Goal: Transaction & Acquisition: Purchase product/service

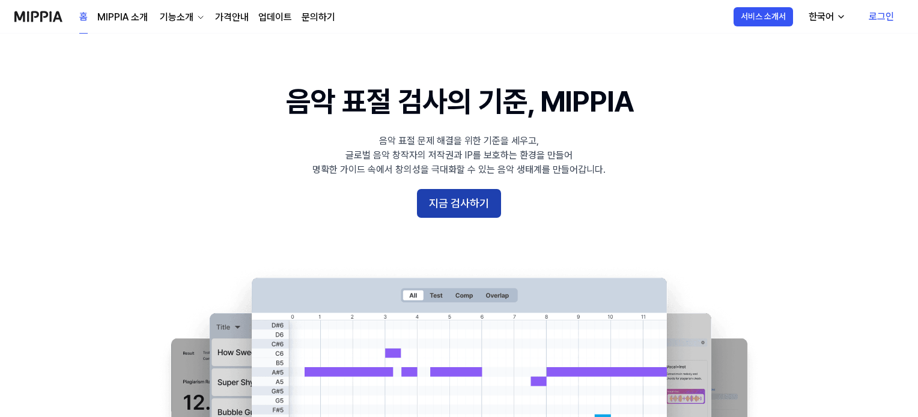
drag, startPoint x: 0, startPoint y: 0, endPoint x: 454, endPoint y: 206, distance: 498.6
click at [454, 206] on button "지금 검사하기" at bounding box center [459, 203] width 84 height 29
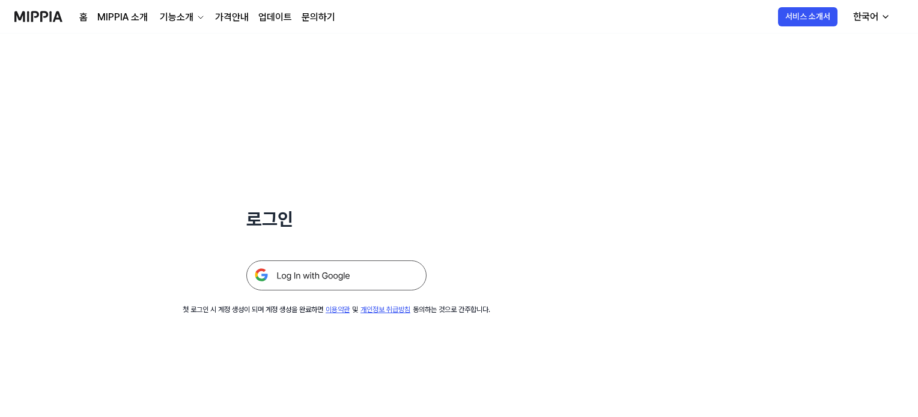
click at [302, 274] on img at bounding box center [336, 276] width 180 height 30
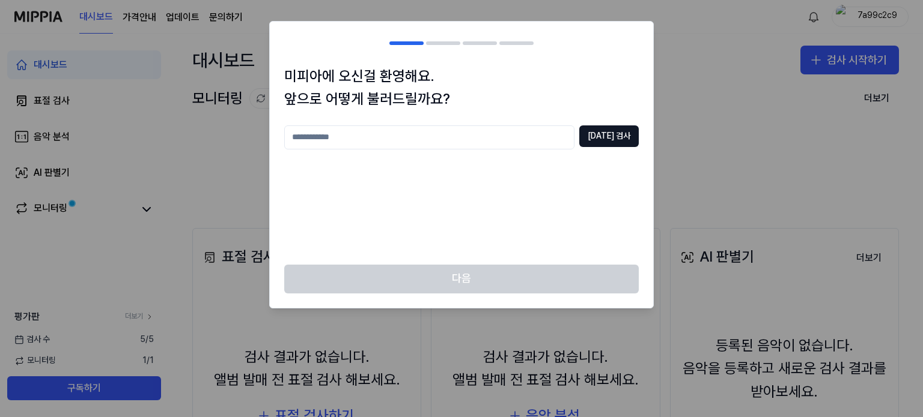
click at [371, 137] on input "text" at bounding box center [429, 138] width 290 height 24
type input "***"
click at [613, 136] on button "중복 검사" at bounding box center [608, 137] width 59 height 22
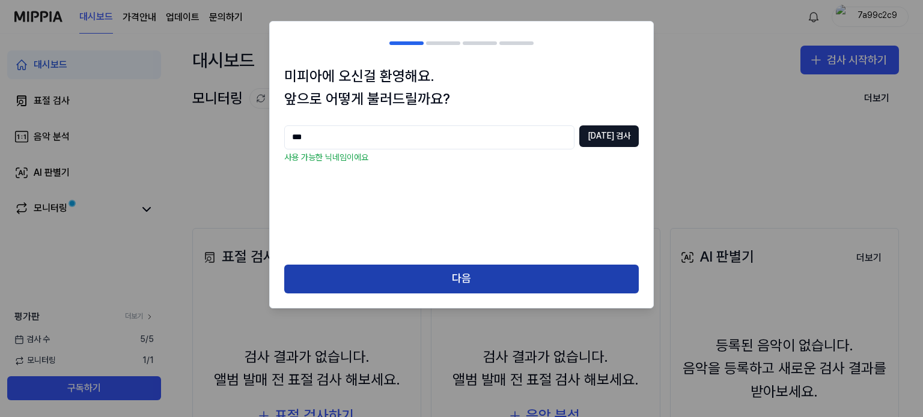
click at [486, 271] on button "다음" at bounding box center [461, 279] width 354 height 29
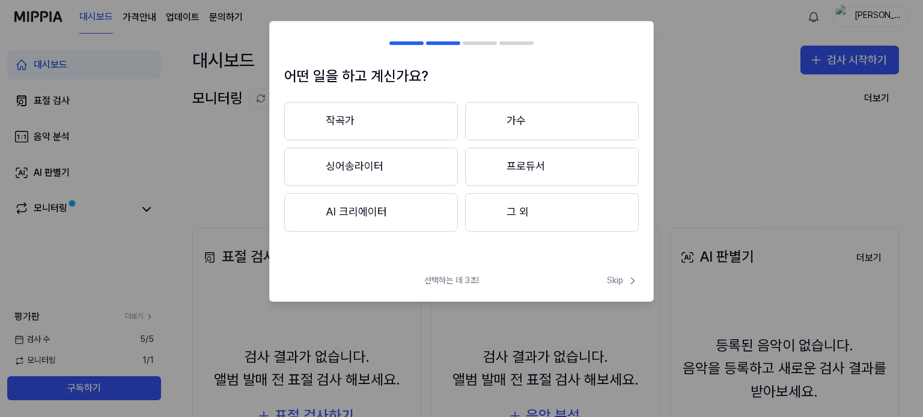
click at [429, 124] on button "작곡가" at bounding box center [371, 121] width 174 height 38
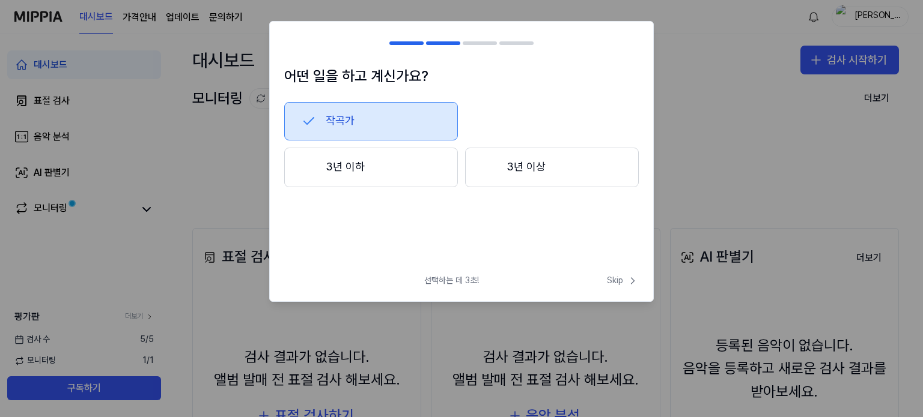
click at [477, 172] on button "3년 이상" at bounding box center [552, 168] width 174 height 40
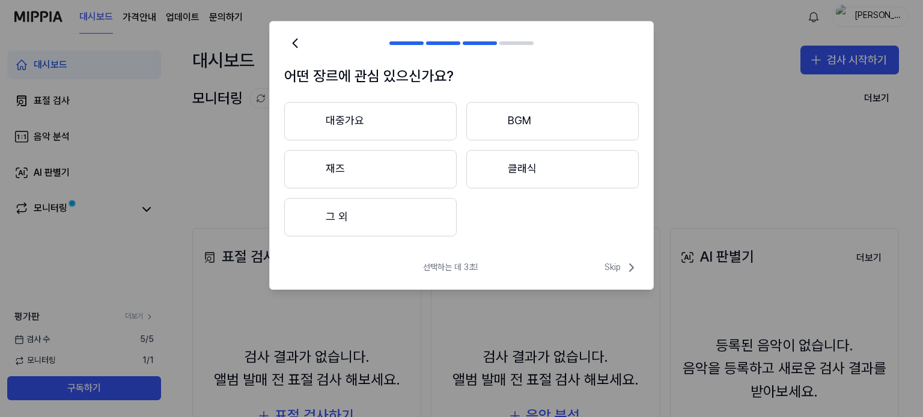
click at [381, 119] on button "대중가요" at bounding box center [370, 121] width 172 height 38
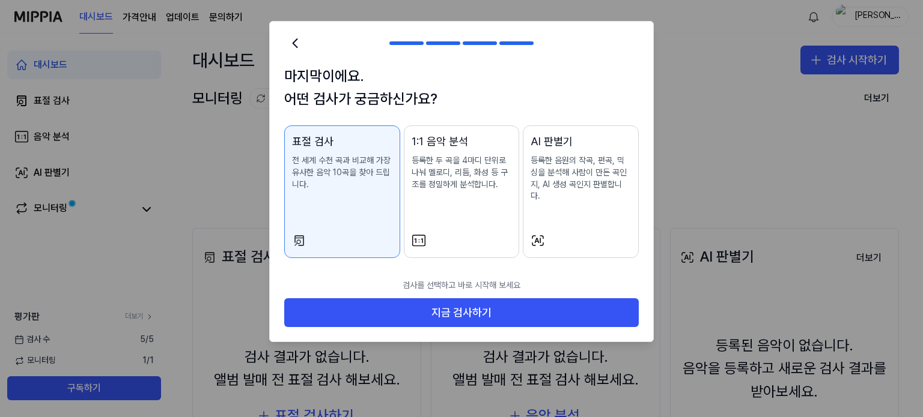
click at [533, 234] on icon at bounding box center [537, 241] width 14 height 14
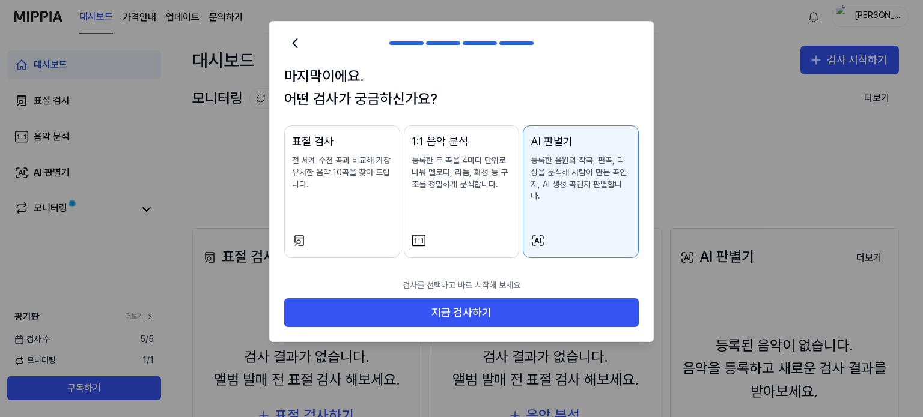
click at [408, 220] on button "1:1 음악 분석 등록한 두 곡을 4마디 단위로 나눠 멜로디, 리듬, 화성 등 구조를 정밀하게 분석합니다." at bounding box center [462, 192] width 116 height 133
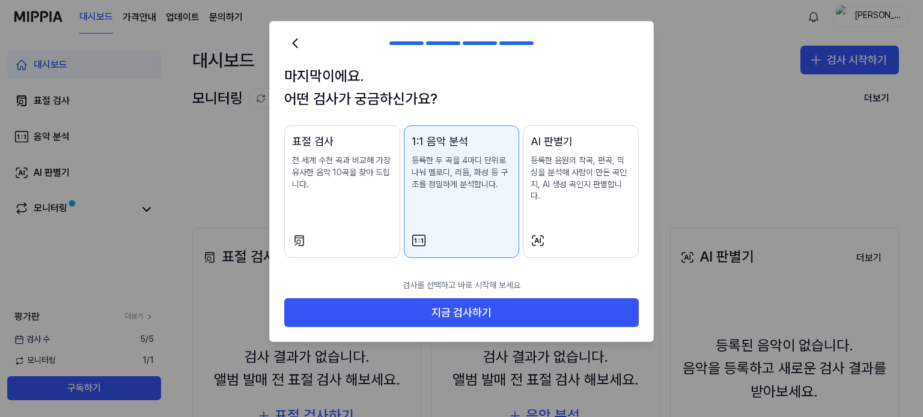
click at [355, 213] on div "표절 검사 전 세계 수천 곡과 비교해 가장 유사한 음악 10곡을 찾아 드립니다." at bounding box center [342, 174] width 100 height 82
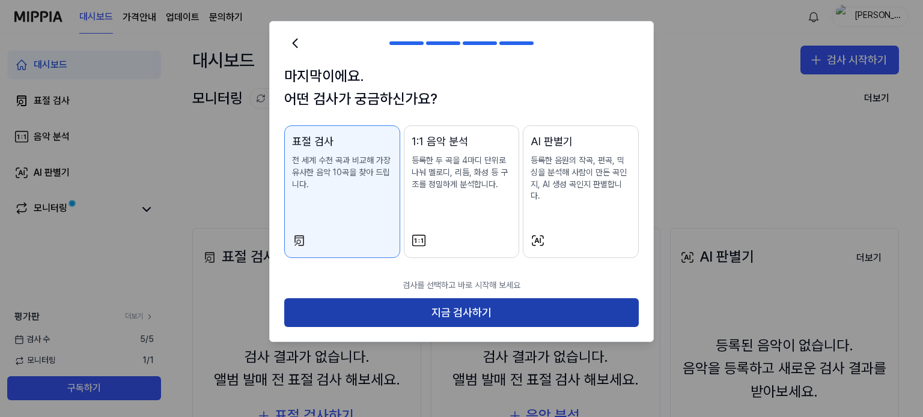
click at [435, 303] on button "지금 검사하기" at bounding box center [461, 313] width 354 height 29
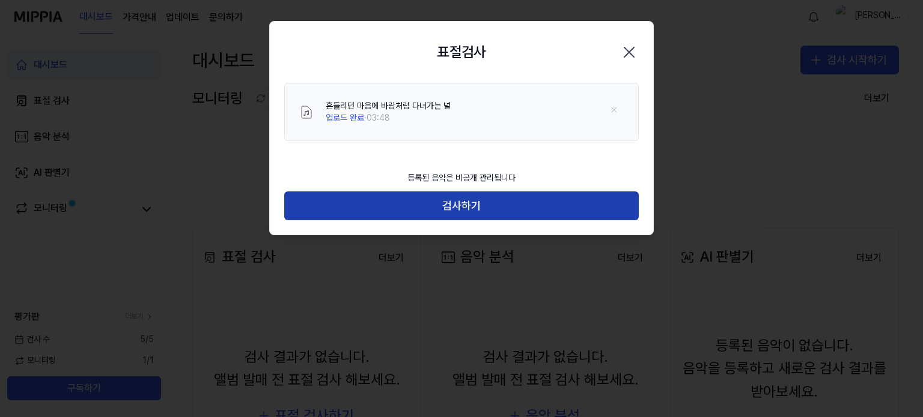
click at [483, 202] on button "검사하기" at bounding box center [461, 206] width 354 height 29
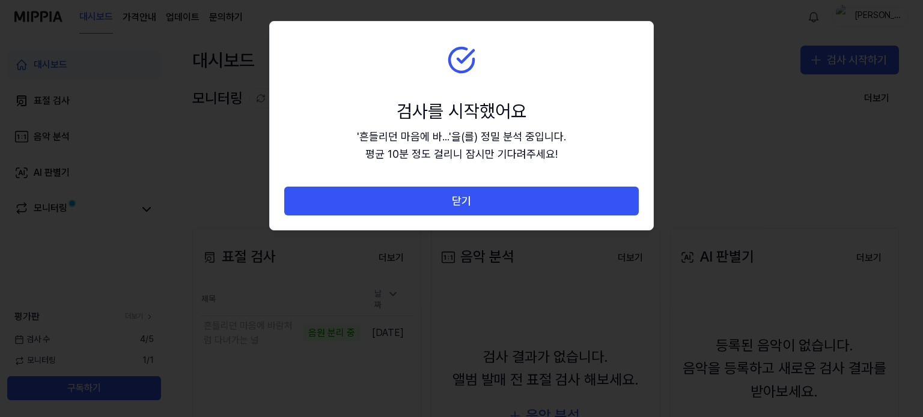
click at [447, 117] on div "검사를 시작했어요" at bounding box center [461, 111] width 209 height 25
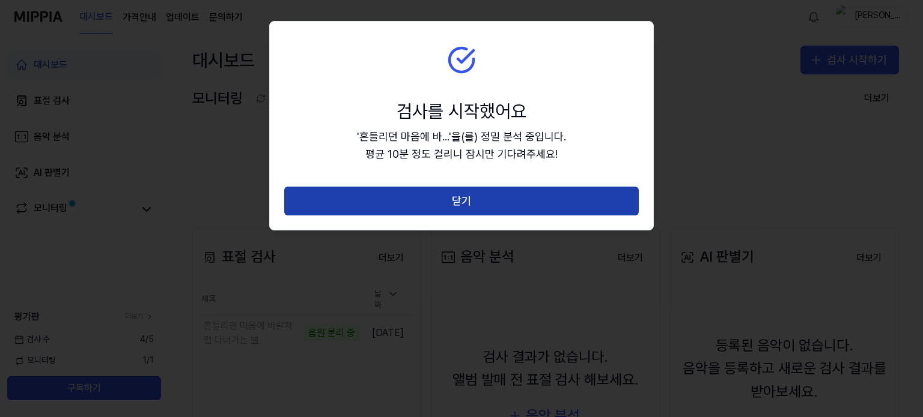
click at [461, 195] on button "닫기" at bounding box center [461, 201] width 354 height 29
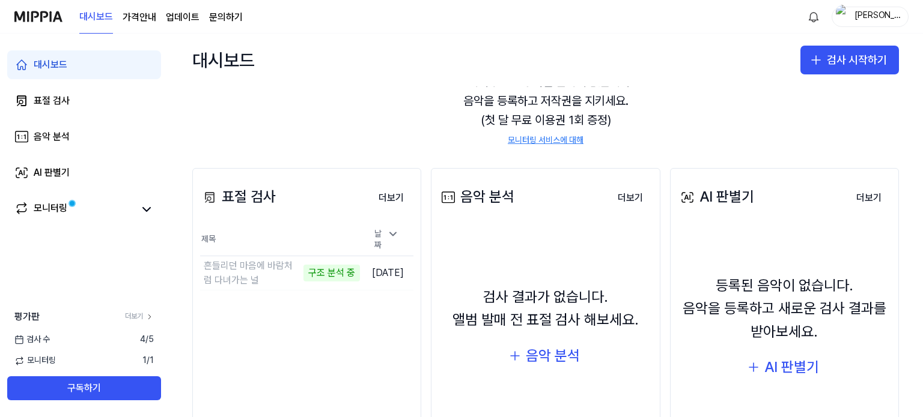
scroll to position [120, 0]
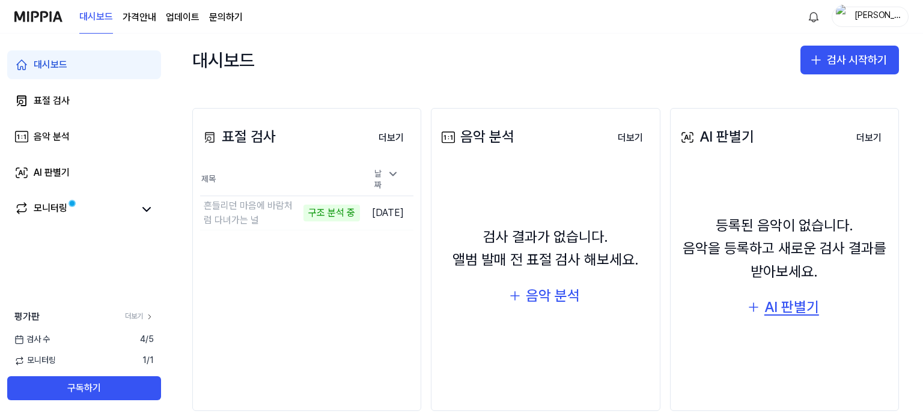
click at [787, 311] on div "AI 판별기" at bounding box center [791, 307] width 55 height 23
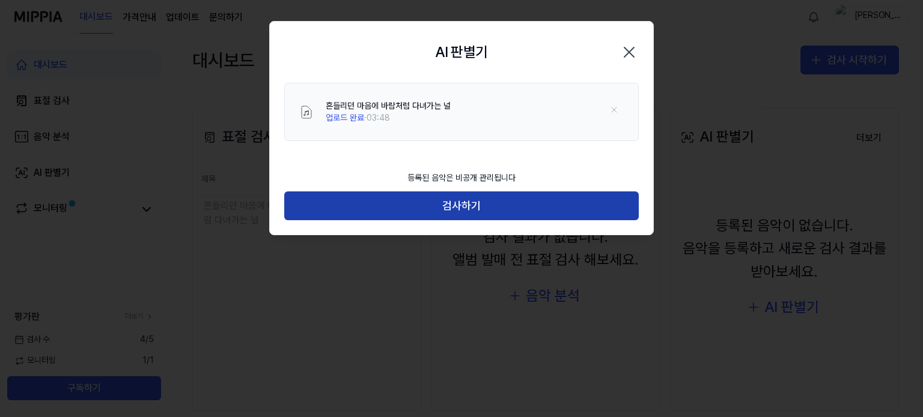
click at [471, 206] on button "검사하기" at bounding box center [461, 206] width 354 height 29
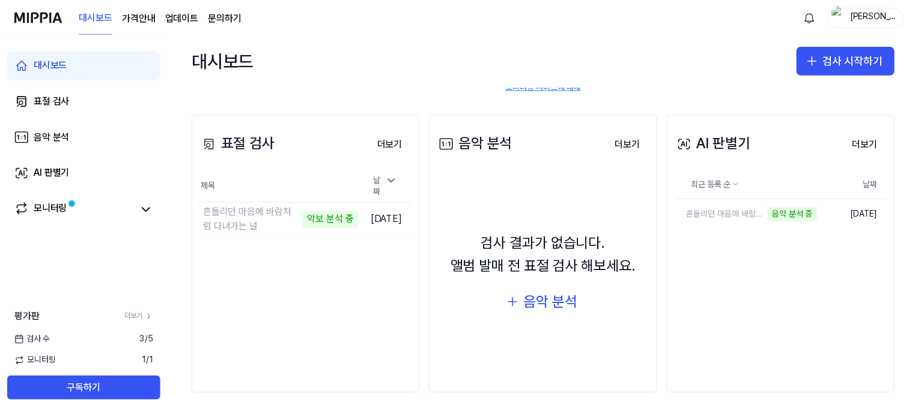
scroll to position [114, 0]
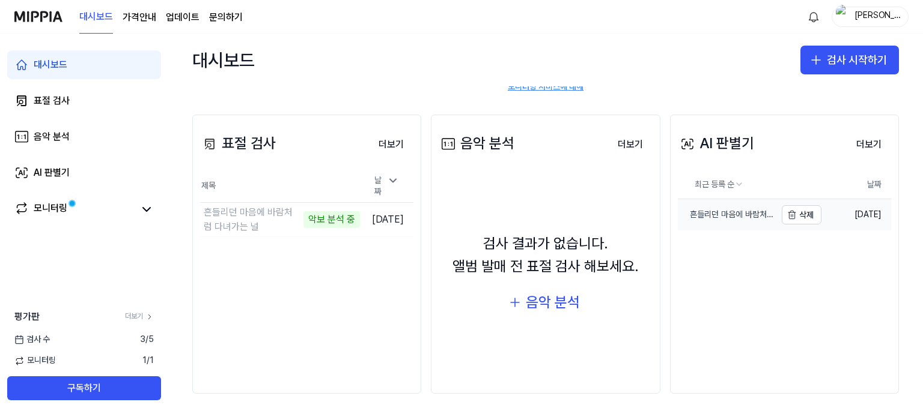
click at [734, 213] on div "흔들리던 마음에 바람처럼 다녀가는 널" at bounding box center [727, 215] width 98 height 12
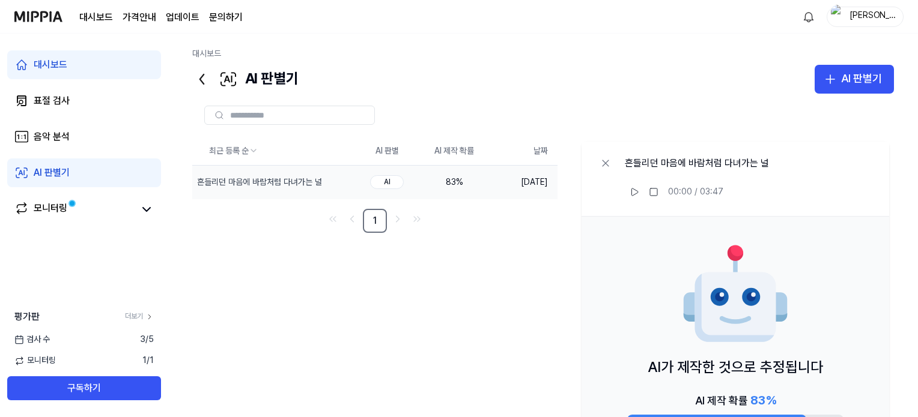
click at [396, 185] on div "AI" at bounding box center [387, 182] width 34 height 14
click at [629, 192] on button at bounding box center [634, 192] width 19 height 19
click at [653, 190] on rect at bounding box center [653, 192] width 7 height 7
click at [203, 78] on icon at bounding box center [201, 79] width 19 height 19
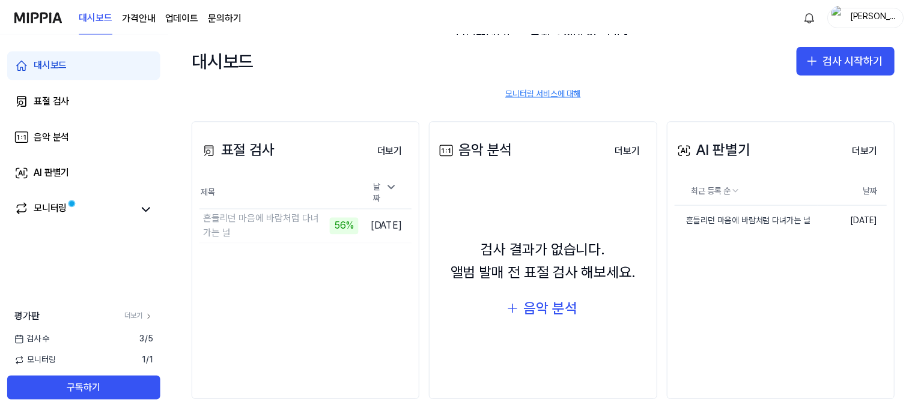
scroll to position [114, 0]
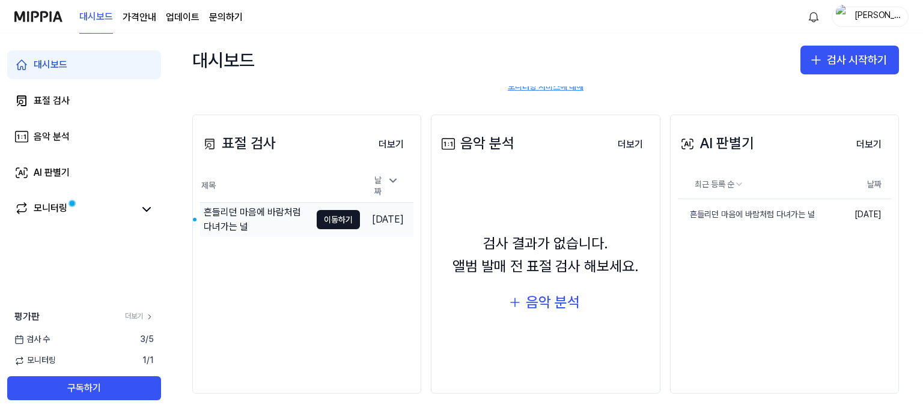
click at [249, 211] on div "흔들리던 마음에 바람처럼 다녀가는 널" at bounding box center [257, 219] width 107 height 29
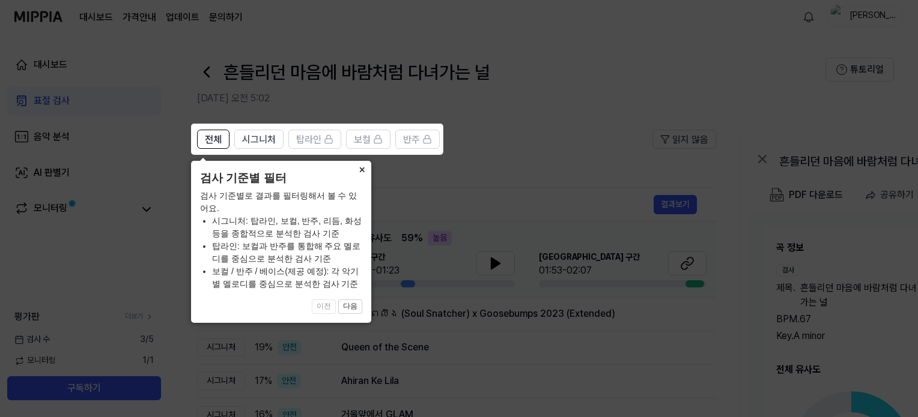
click at [359, 170] on button "×" at bounding box center [361, 169] width 19 height 17
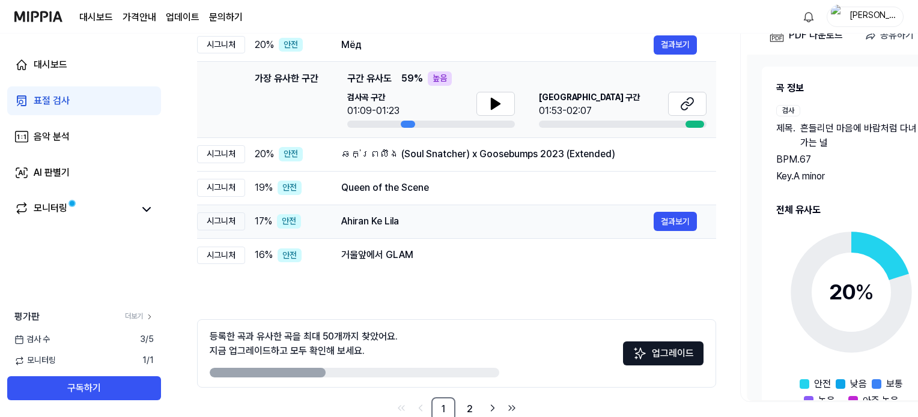
scroll to position [187, 0]
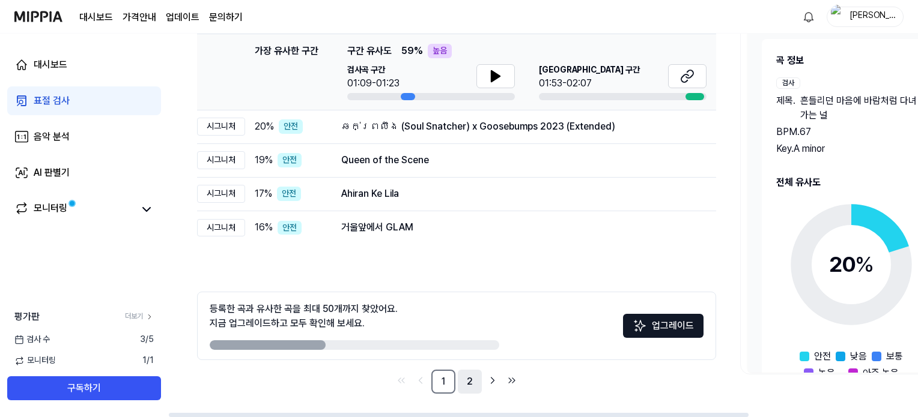
click at [470, 390] on link "2" at bounding box center [470, 382] width 24 height 24
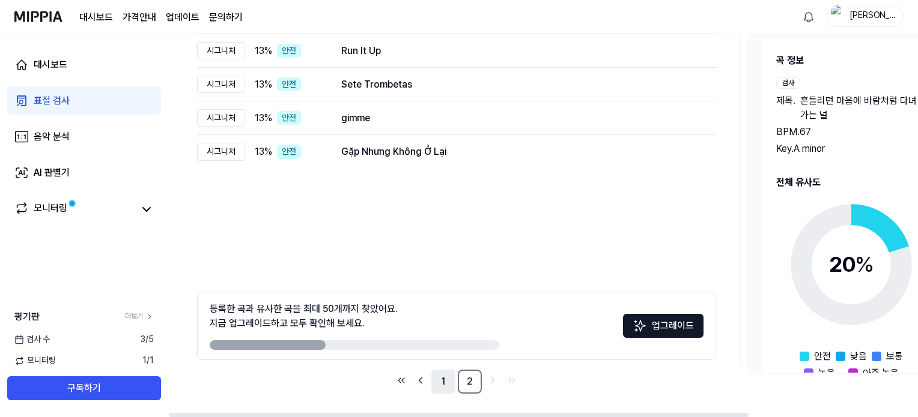
click at [440, 389] on link "1" at bounding box center [443, 382] width 24 height 24
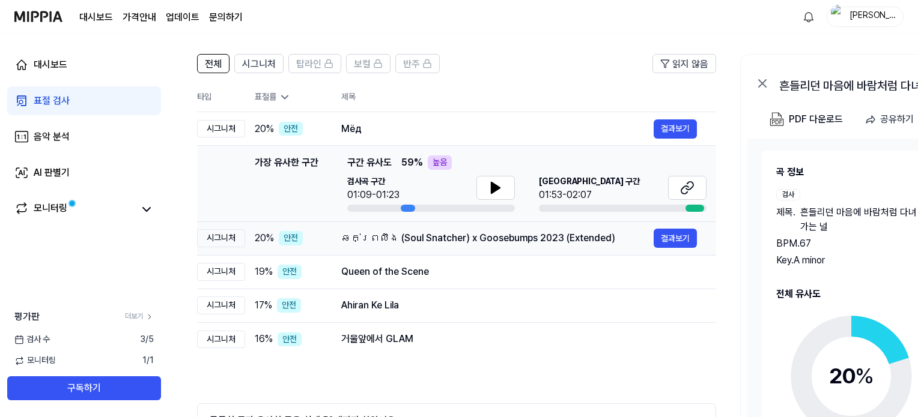
scroll to position [67, 0]
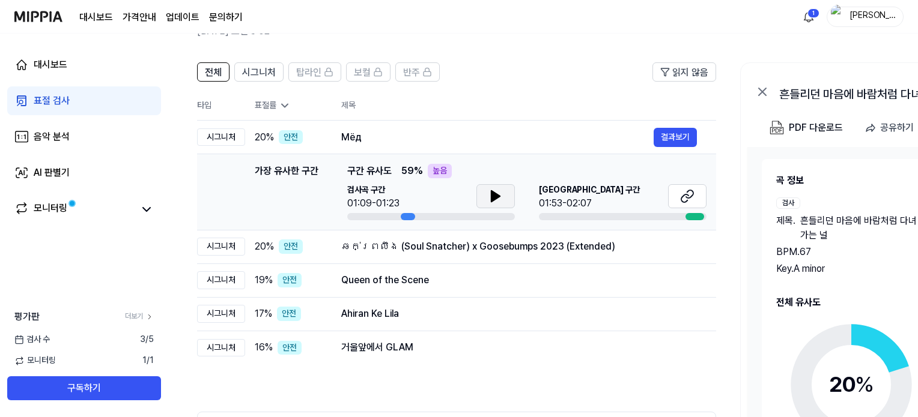
click at [494, 195] on icon at bounding box center [495, 196] width 8 height 11
click at [687, 196] on icon at bounding box center [689, 194] width 7 height 8
click at [676, 280] on button "결과보기" at bounding box center [674, 280] width 43 height 19
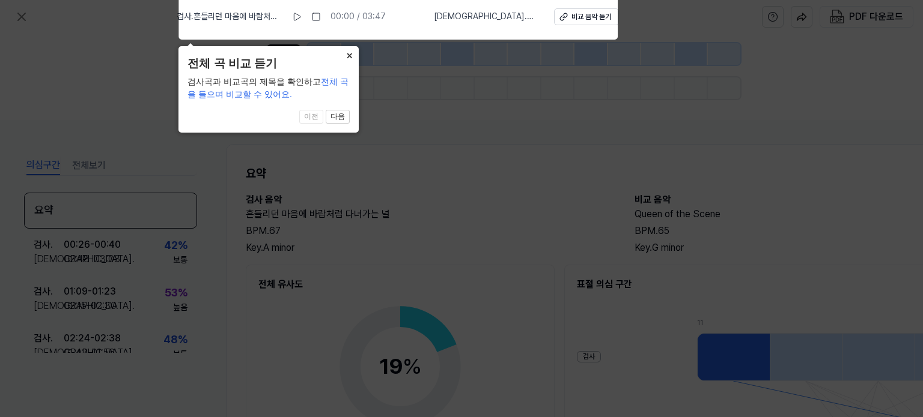
click at [351, 56] on button "×" at bounding box center [348, 54] width 19 height 17
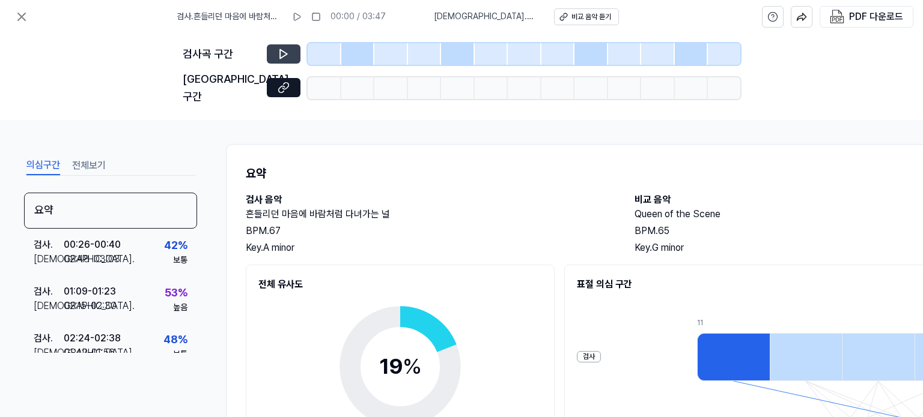
click at [290, 54] on button at bounding box center [284, 53] width 34 height 19
click at [289, 54] on icon at bounding box center [283, 54] width 12 height 12
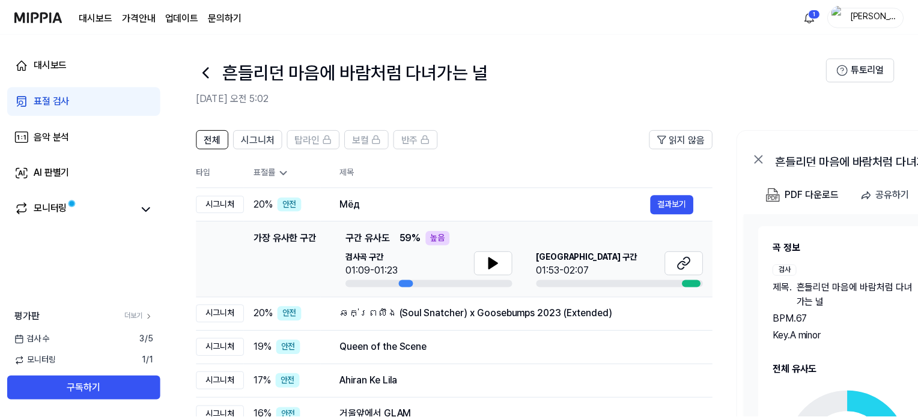
scroll to position [67, 0]
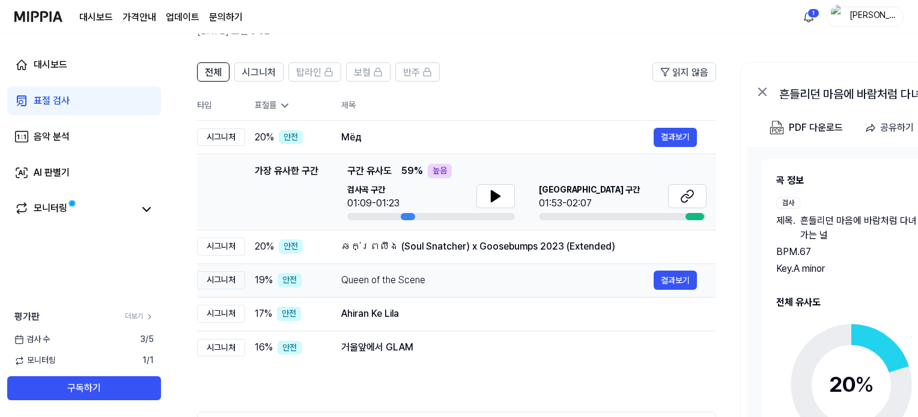
click at [354, 279] on div "Queen of the Scene" at bounding box center [497, 280] width 312 height 14
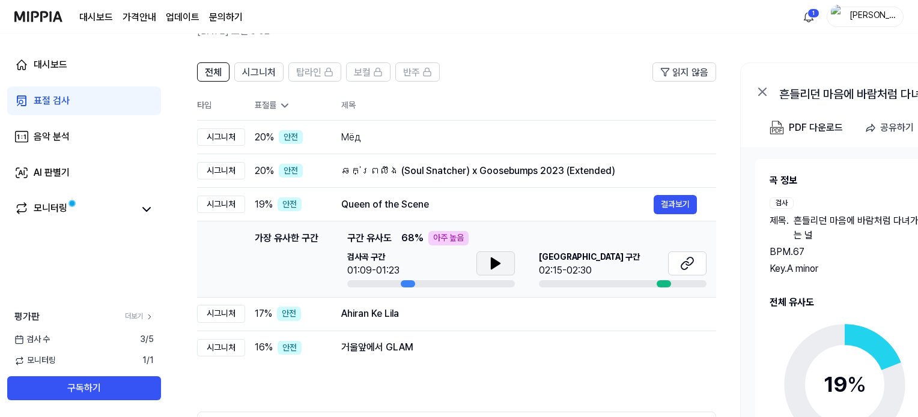
click at [496, 257] on icon at bounding box center [495, 263] width 14 height 14
click at [682, 261] on icon at bounding box center [687, 263] width 14 height 14
click at [407, 317] on div "Ahiran Ke Lila" at bounding box center [497, 314] width 312 height 14
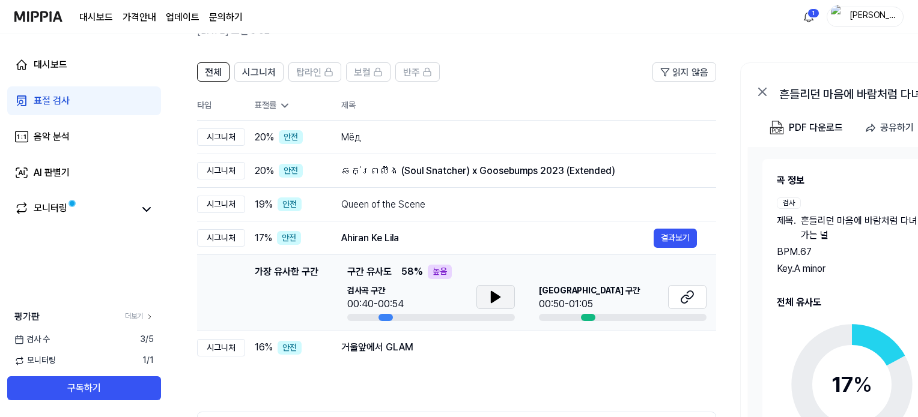
click at [488, 297] on icon at bounding box center [495, 297] width 14 height 14
click at [489, 297] on icon at bounding box center [495, 297] width 14 height 14
click at [417, 350] on div "거울앞에서 GLAM" at bounding box center [497, 348] width 312 height 14
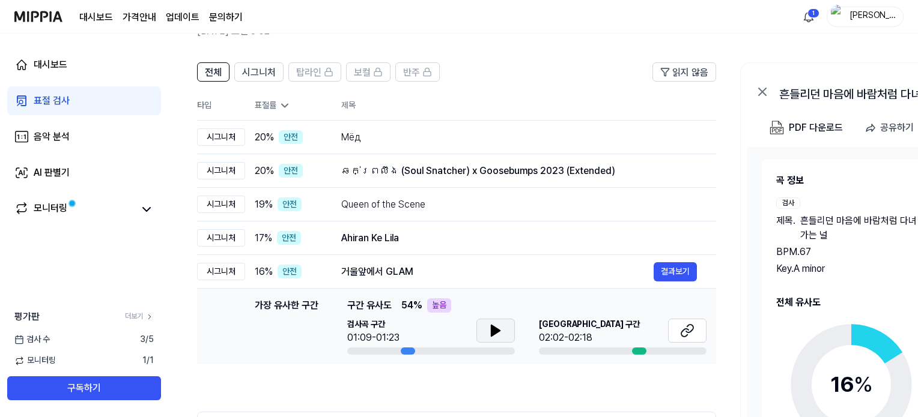
click at [493, 327] on icon at bounding box center [495, 331] width 8 height 11
click at [493, 327] on icon at bounding box center [493, 331] width 2 height 10
click at [678, 329] on button at bounding box center [687, 331] width 38 height 24
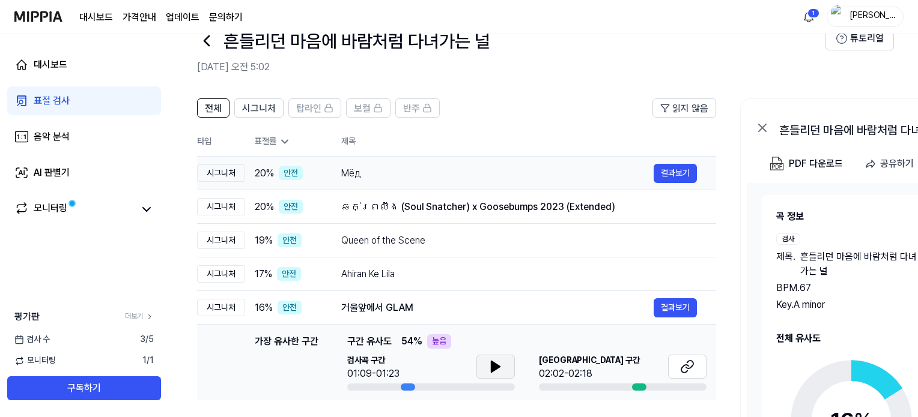
scroll to position [0, 0]
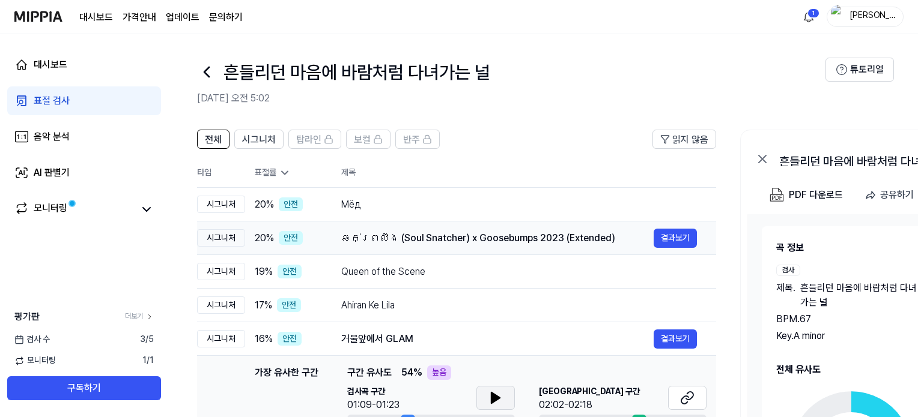
click at [410, 238] on div "ឆក់ព្រលឹង (Soul Snatcher) x Goosebumps 2023 (Extended)" at bounding box center [497, 238] width 312 height 14
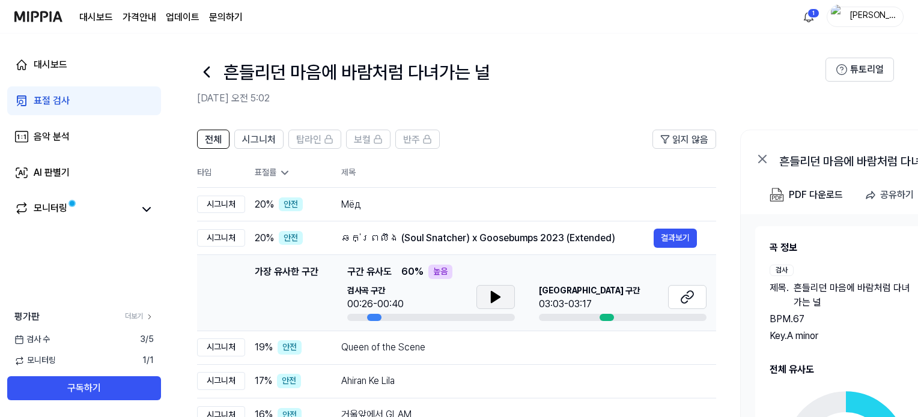
click at [493, 290] on icon at bounding box center [495, 297] width 14 height 14
click at [495, 291] on icon at bounding box center [495, 297] width 14 height 14
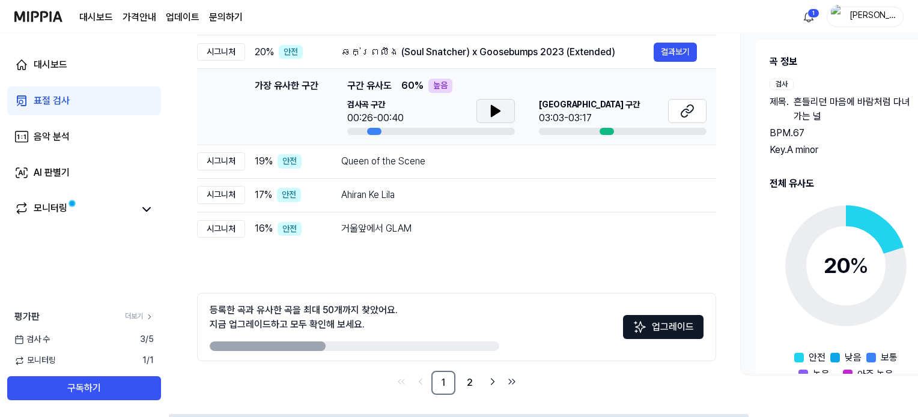
scroll to position [187, 0]
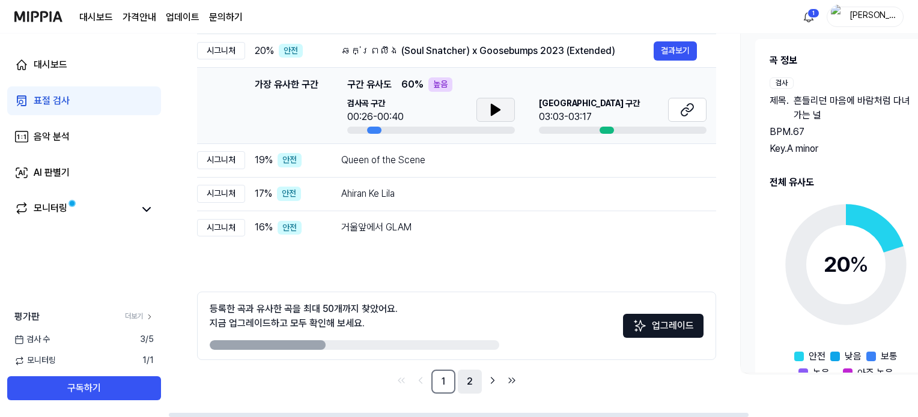
click at [467, 386] on link "2" at bounding box center [470, 382] width 24 height 24
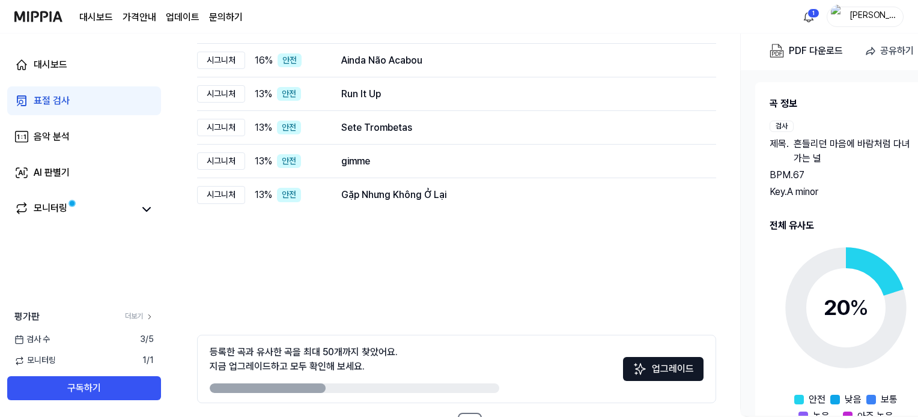
scroll to position [67, 0]
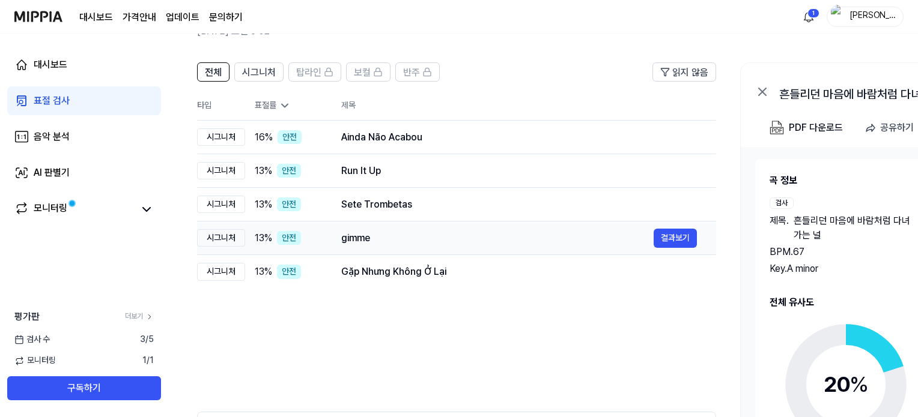
click at [380, 244] on div "gimme" at bounding box center [497, 238] width 312 height 14
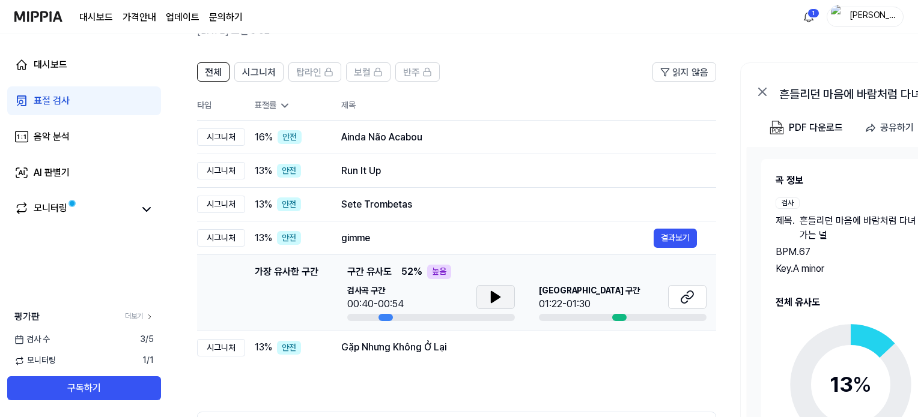
click at [493, 296] on icon at bounding box center [495, 297] width 8 height 11
click at [493, 296] on icon at bounding box center [493, 298] width 2 height 10
click at [687, 291] on icon at bounding box center [687, 297] width 14 height 14
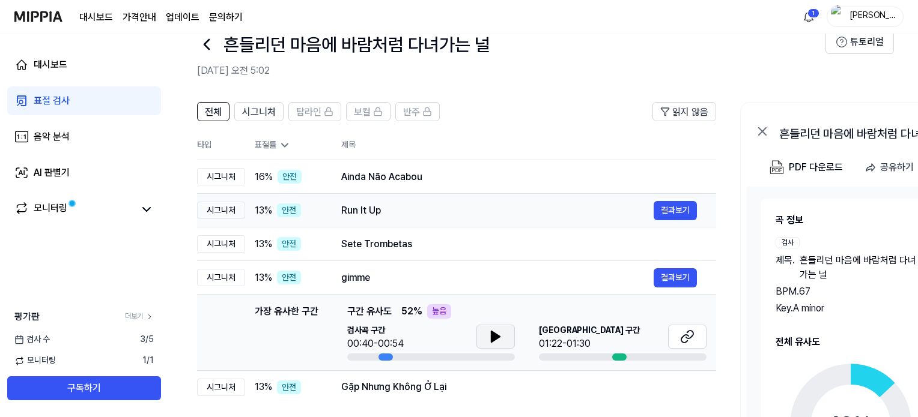
scroll to position [7, 0]
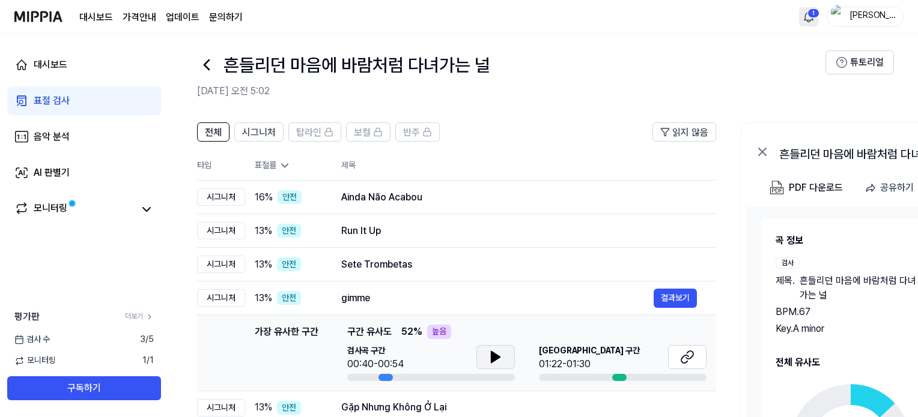
click at [812, 16] on html "대시보드 가격안내 업데이트 문의하기 1 서지석 대시보드 표절 검사 음악 분석 AI 판별기 모니터링 평가판 더보기 검사 수 3 / 5 모니터링 …" at bounding box center [459, 201] width 918 height 417
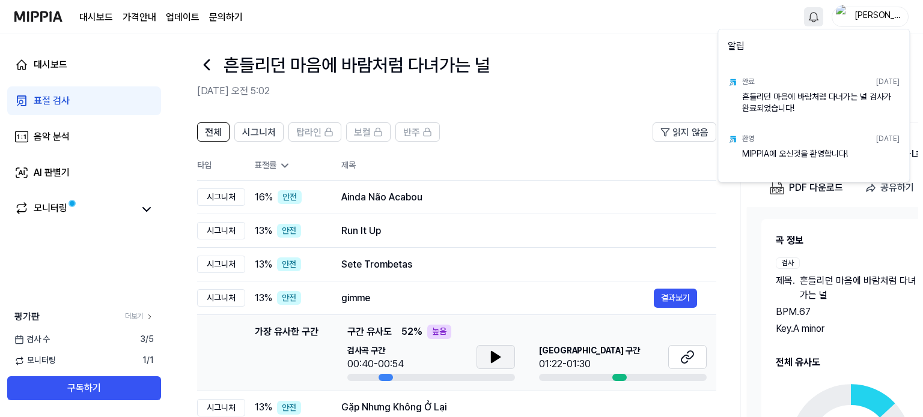
click at [812, 16] on html "대시보드 가격안내 업데이트 문의하기 서지석 대시보드 표절 검사 음악 분석 AI 판별기 모니터링 평가판 더보기 검사 수 3 / 5 모니터링 1 …" at bounding box center [461, 201] width 923 height 417
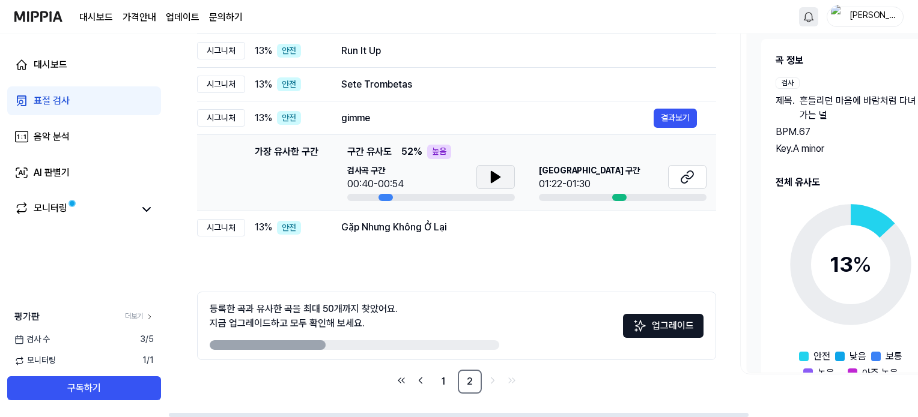
scroll to position [34, 0]
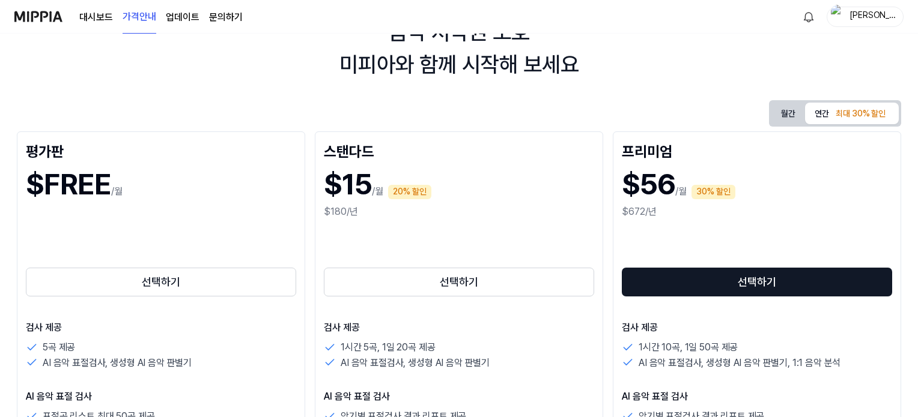
scroll to position [60, 0]
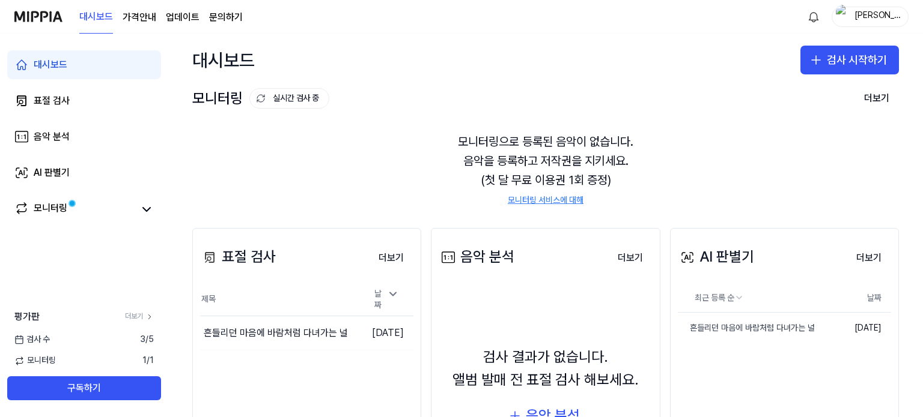
click at [560, 105] on div "모니터링 실시간 검사 중 더보기" at bounding box center [545, 98] width 706 height 19
click at [853, 64] on button "검사 시작하기" at bounding box center [849, 60] width 99 height 29
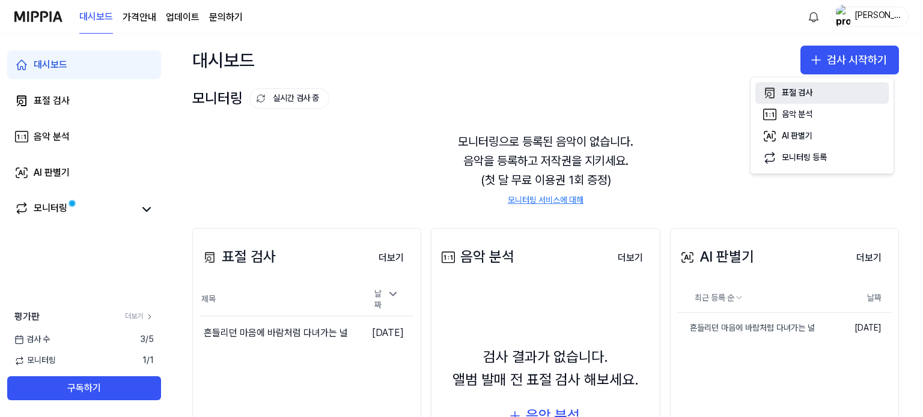
click at [797, 94] on div "표절 검사" at bounding box center [796, 93] width 31 height 12
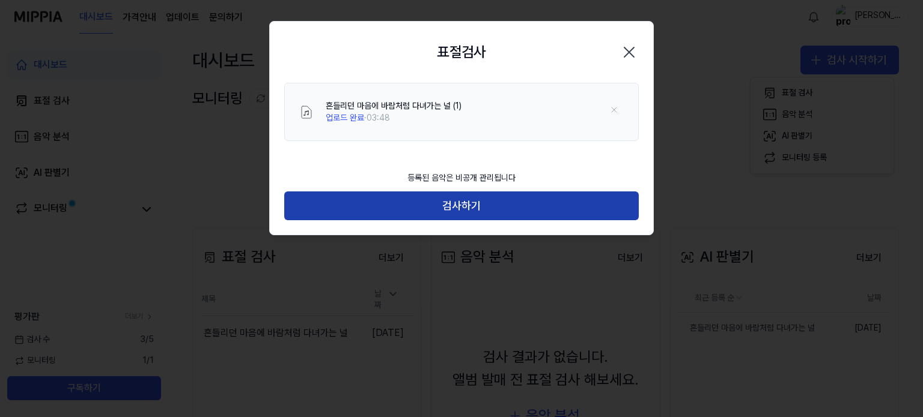
click at [450, 204] on button "검사하기" at bounding box center [461, 206] width 354 height 29
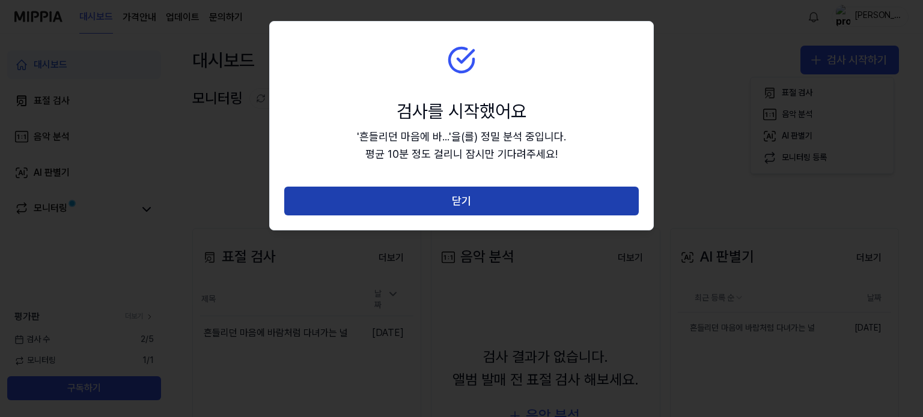
click at [450, 201] on button "닫기" at bounding box center [461, 201] width 354 height 29
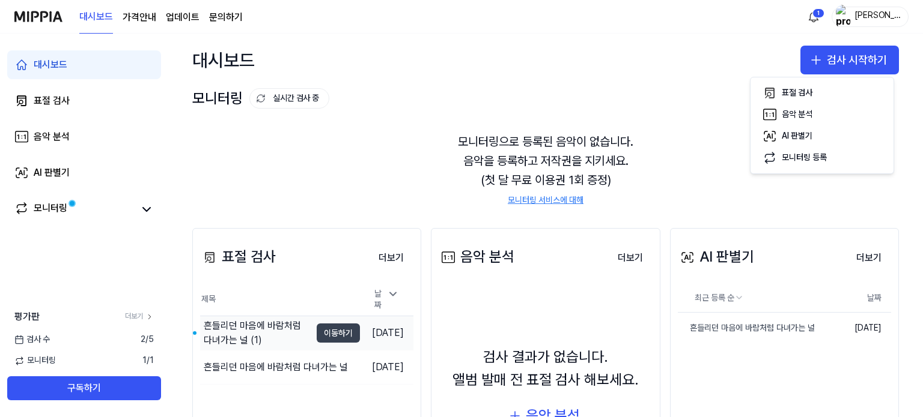
click at [317, 325] on button "이동하기" at bounding box center [338, 333] width 43 height 19
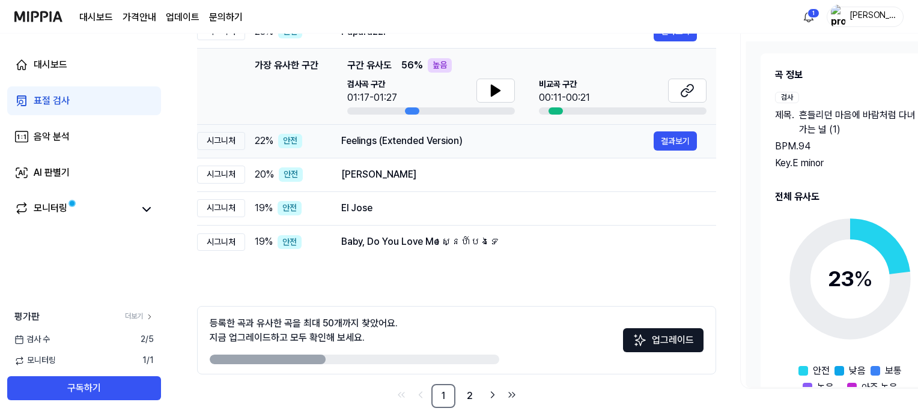
scroll to position [180, 0]
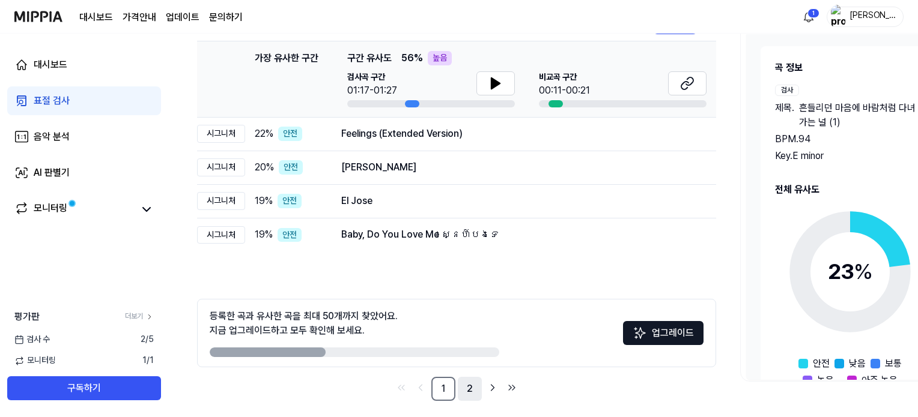
click at [468, 389] on link "2" at bounding box center [470, 389] width 24 height 24
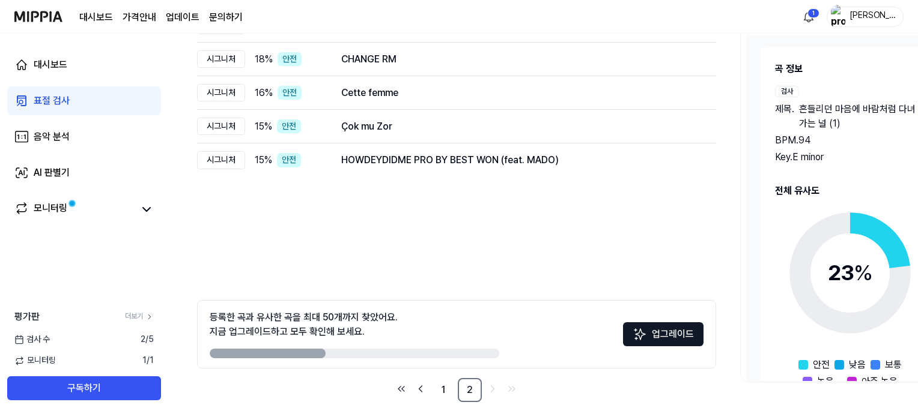
scroll to position [180, 0]
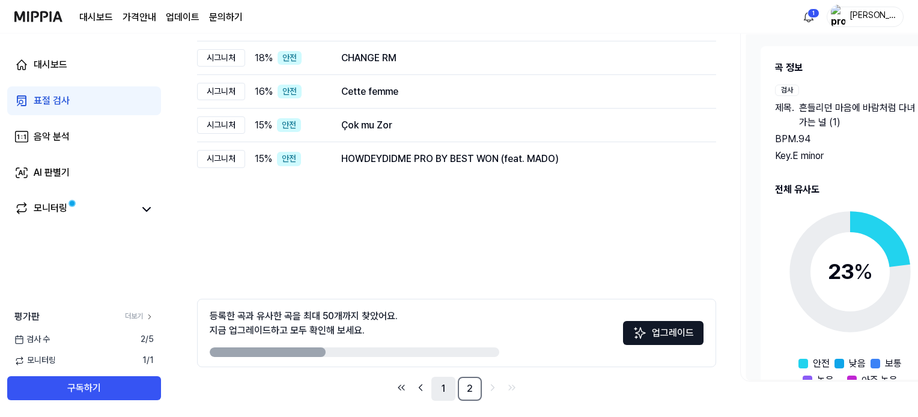
click at [445, 387] on link "1" at bounding box center [443, 389] width 24 height 24
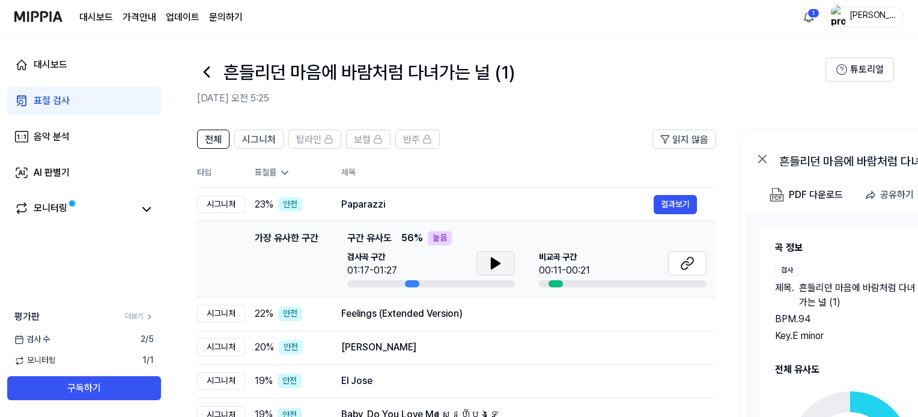
click at [493, 266] on icon at bounding box center [495, 263] width 8 height 11
click at [495, 266] on icon at bounding box center [495, 263] width 14 height 14
click at [691, 267] on icon at bounding box center [687, 263] width 14 height 14
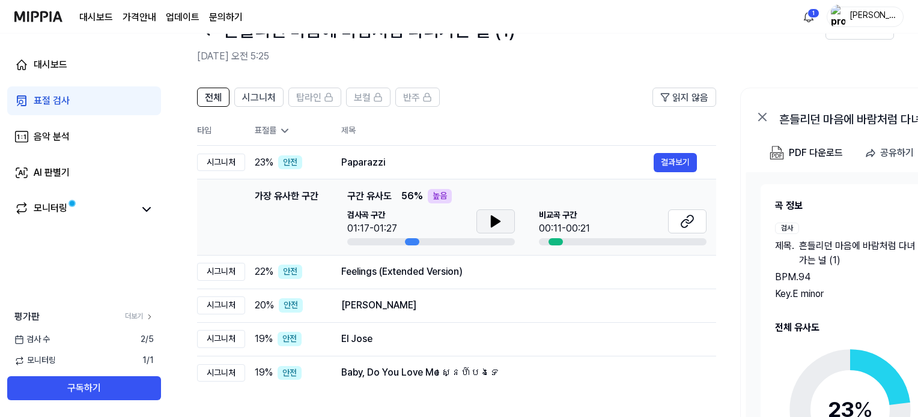
scroll to position [60, 0]
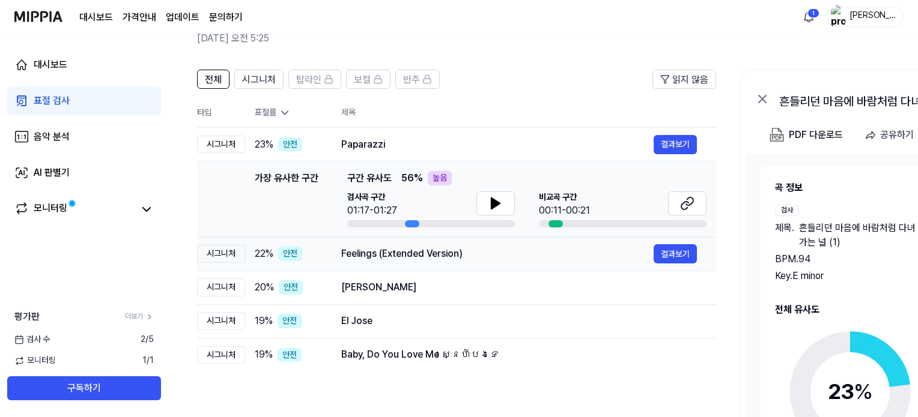
click at [417, 257] on div "Feelings (Extended Version)" at bounding box center [497, 254] width 312 height 14
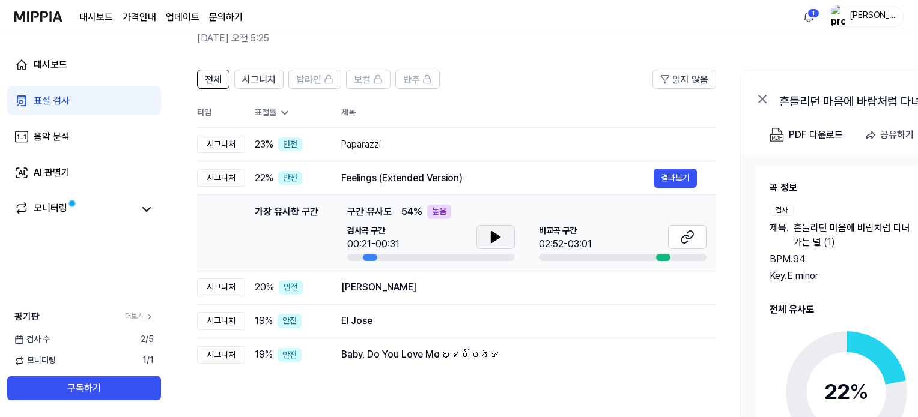
click at [494, 236] on icon at bounding box center [495, 237] width 8 height 11
click at [494, 236] on icon at bounding box center [495, 237] width 14 height 14
click at [679, 240] on button at bounding box center [687, 237] width 38 height 24
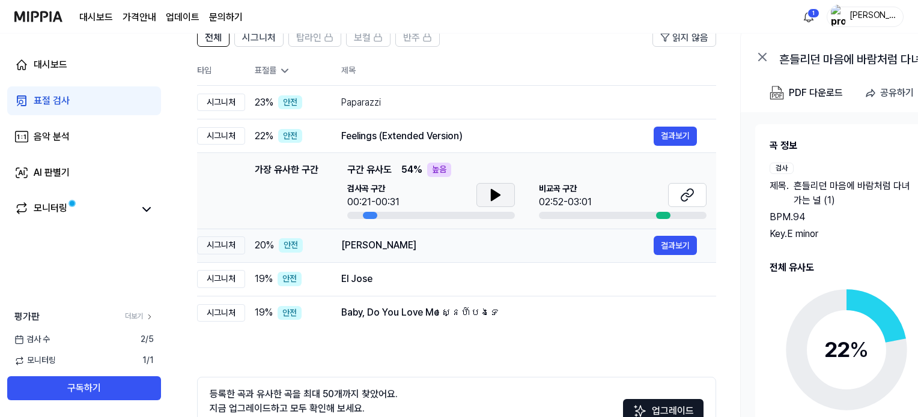
scroll to position [180, 0]
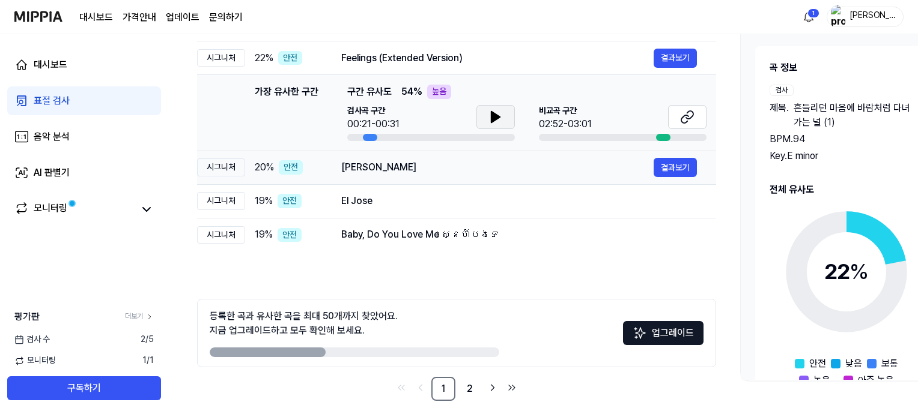
click at [456, 168] on div "[PERSON_NAME]" at bounding box center [497, 167] width 312 height 14
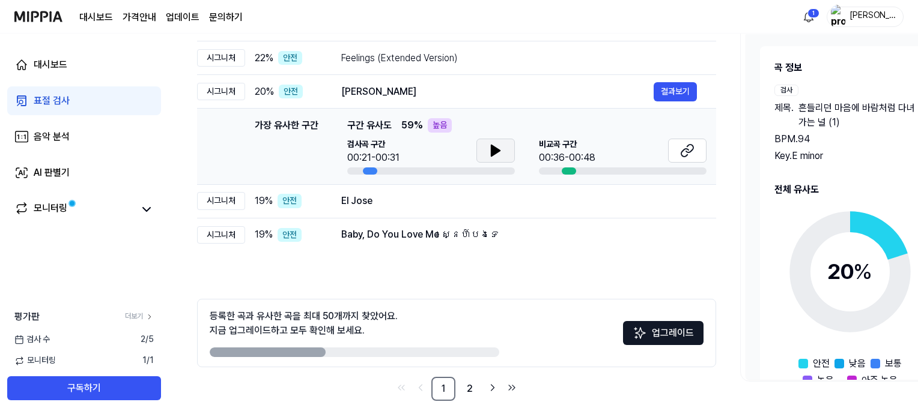
click at [499, 147] on icon at bounding box center [495, 151] width 14 height 14
click at [462, 202] on div "El Jose" at bounding box center [497, 201] width 312 height 14
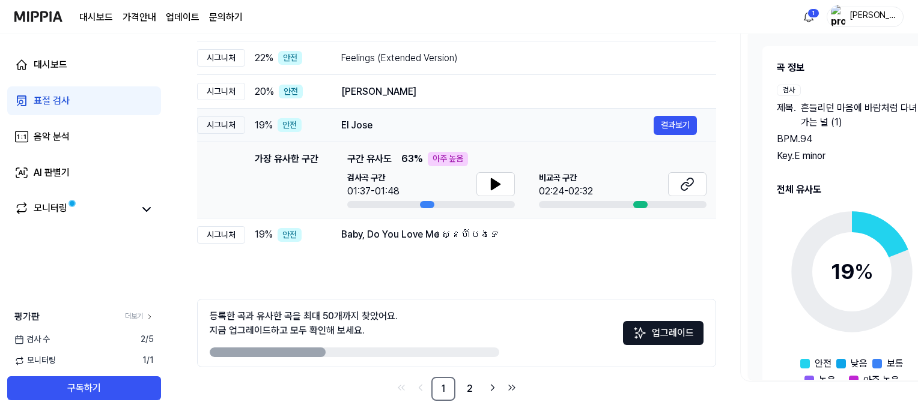
click at [441, 131] on div "El Jose" at bounding box center [497, 125] width 312 height 14
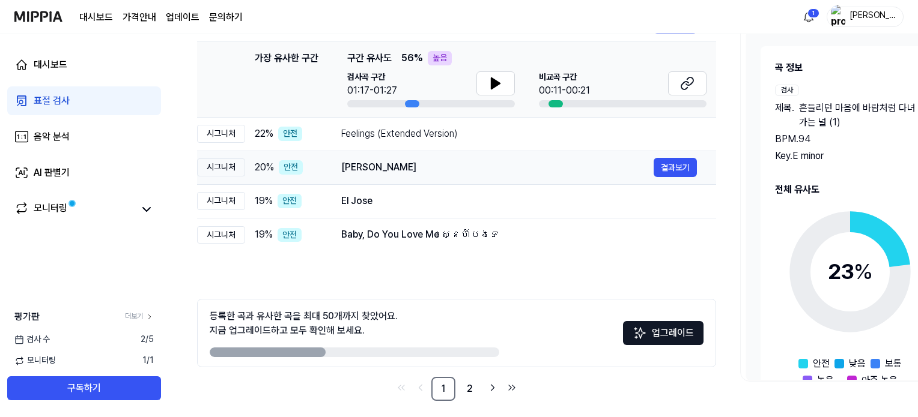
click at [440, 173] on div "[PERSON_NAME]" at bounding box center [497, 167] width 312 height 14
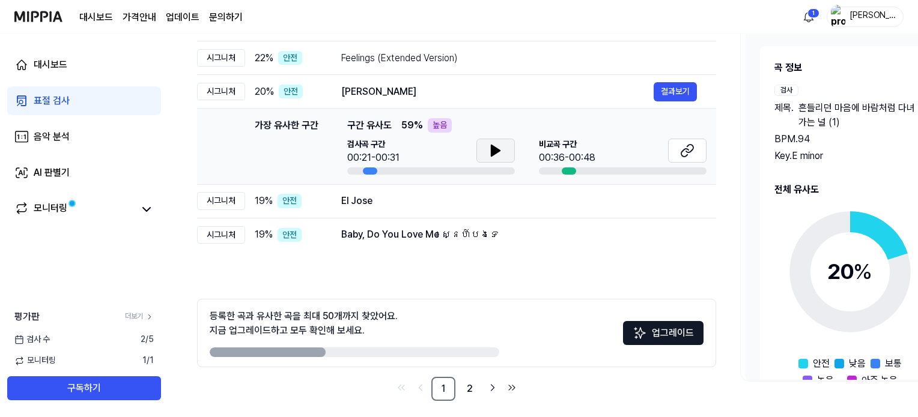
click at [486, 150] on button at bounding box center [495, 151] width 38 height 24
click at [450, 204] on div "El Jose" at bounding box center [497, 201] width 312 height 14
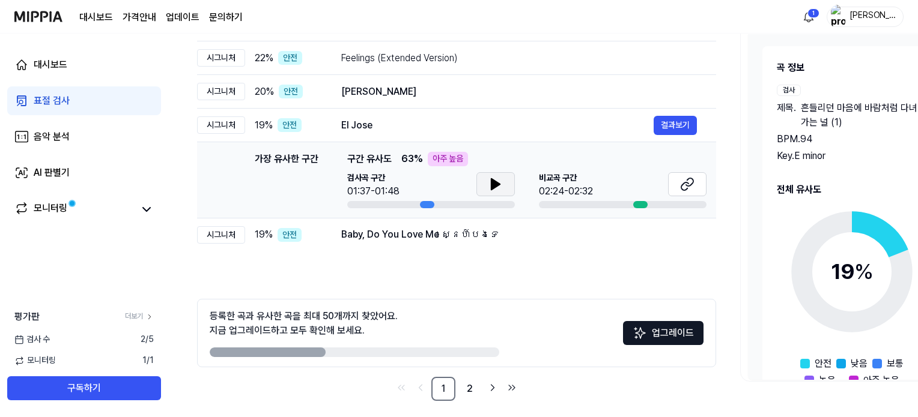
click at [488, 179] on icon at bounding box center [495, 184] width 14 height 14
click at [503, 240] on div "Baby, Do You Love Me ស្នេហ៍បងទេ" at bounding box center [497, 235] width 312 height 14
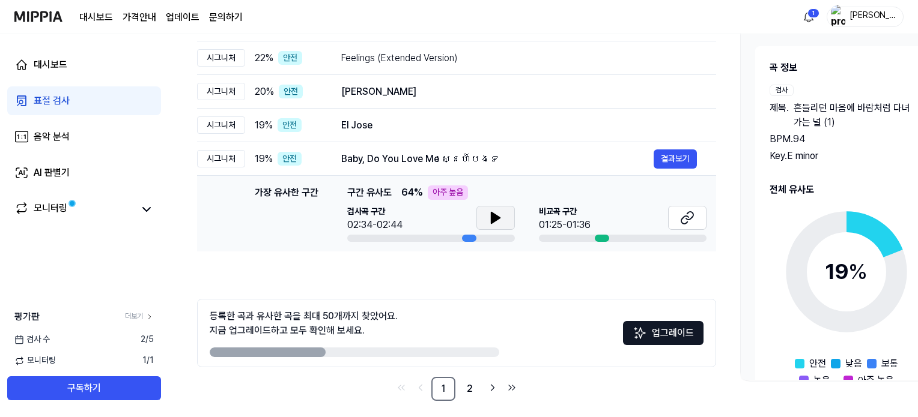
click at [487, 217] on button at bounding box center [495, 218] width 38 height 24
click at [487, 216] on button at bounding box center [495, 218] width 38 height 24
